Goal: Transaction & Acquisition: Purchase product/service

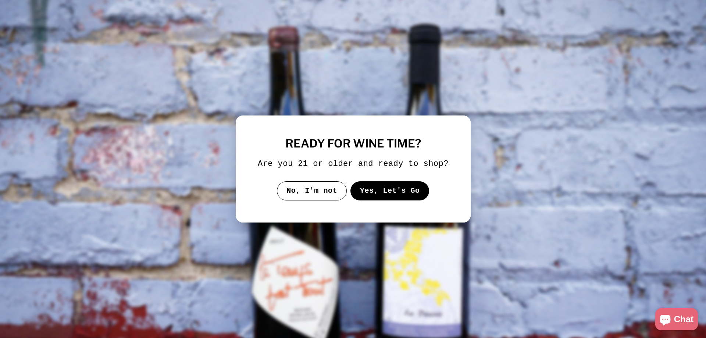
click at [392, 198] on button "Yes, Let's Go" at bounding box center [389, 190] width 79 height 19
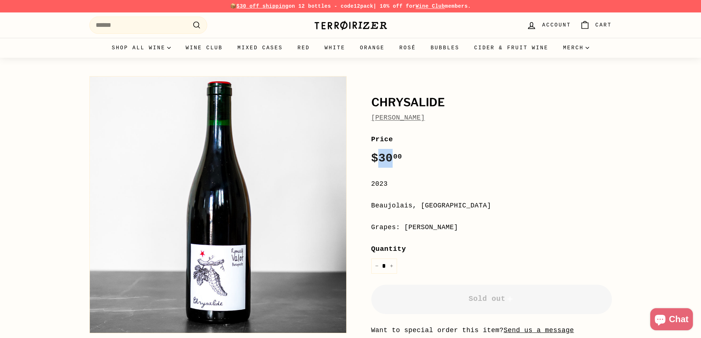
drag, startPoint x: 379, startPoint y: 161, endPoint x: 392, endPoint y: 161, distance: 12.5
click at [392, 161] on span "$30 00" at bounding box center [386, 159] width 31 height 14
click at [408, 181] on div "2023" at bounding box center [491, 184] width 241 height 11
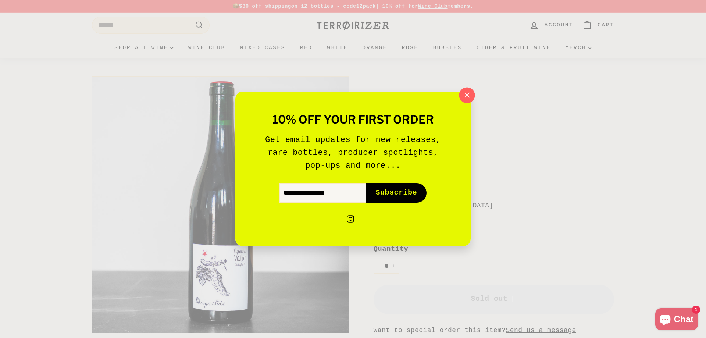
click at [469, 96] on icon "button" at bounding box center [467, 95] width 11 height 11
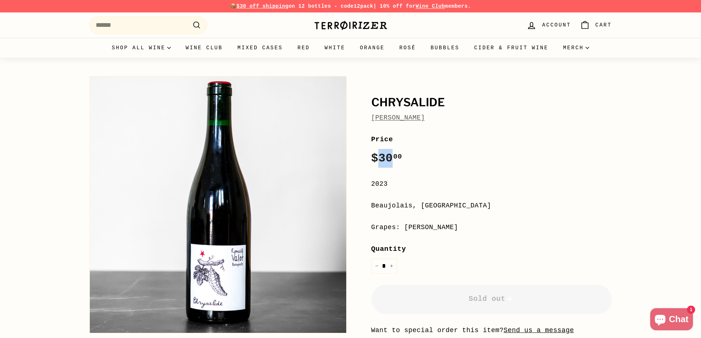
drag, startPoint x: 378, startPoint y: 160, endPoint x: 389, endPoint y: 158, distance: 10.8
click at [389, 158] on span "$30 00" at bounding box center [386, 159] width 31 height 14
click at [393, 163] on span "$30 00" at bounding box center [386, 159] width 31 height 14
drag, startPoint x: 369, startPoint y: 159, endPoint x: 389, endPoint y: 159, distance: 19.9
click at [389, 159] on div "**********" at bounding box center [483, 231] width 257 height 318
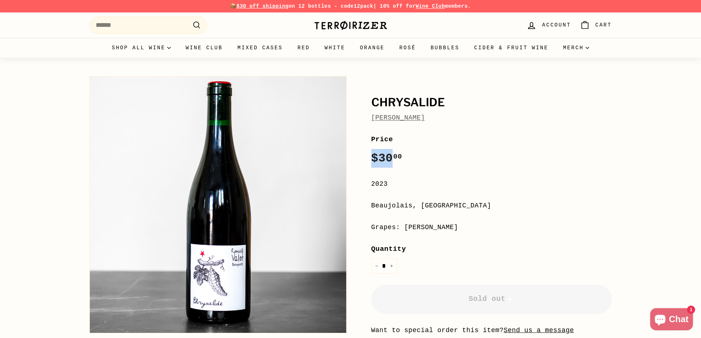
copy span "$30"
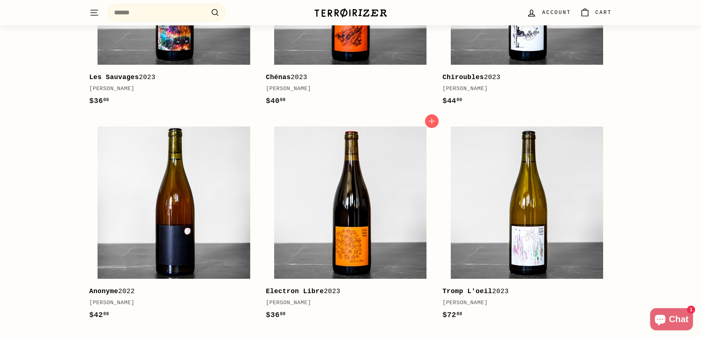
scroll to position [993, 0]
